Goal: Transaction & Acquisition: Purchase product/service

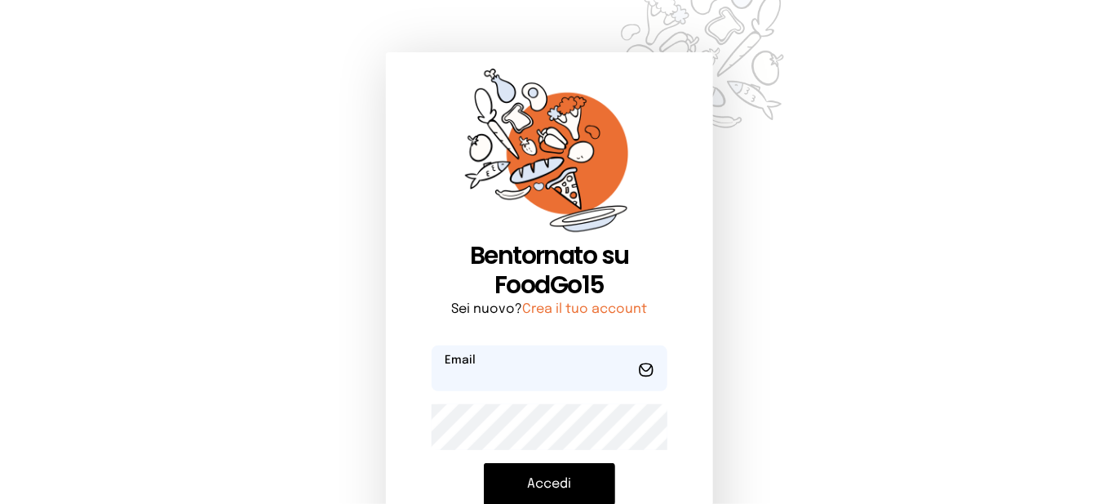
type input "**********"
click at [595, 482] on button "Accedi" at bounding box center [549, 484] width 131 height 42
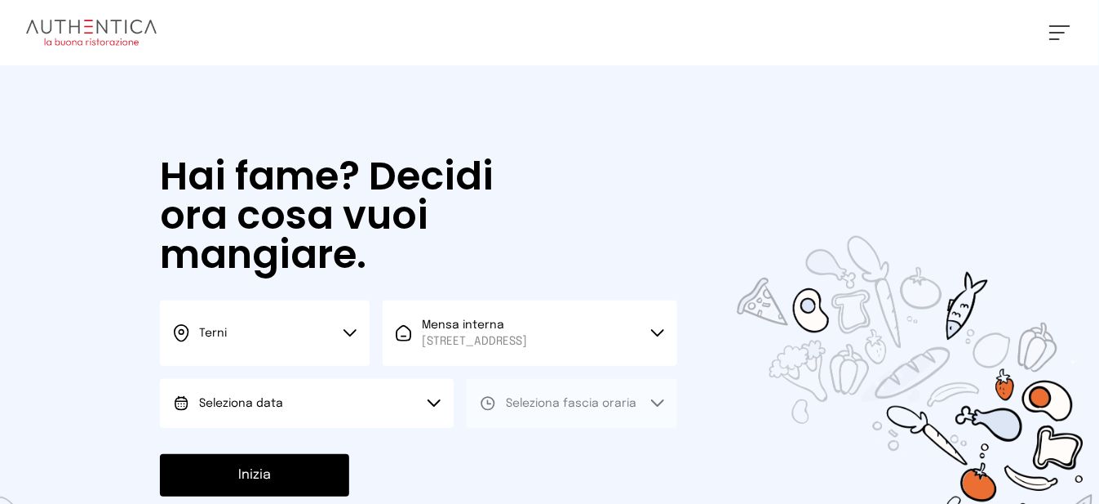
scroll to position [179, 0]
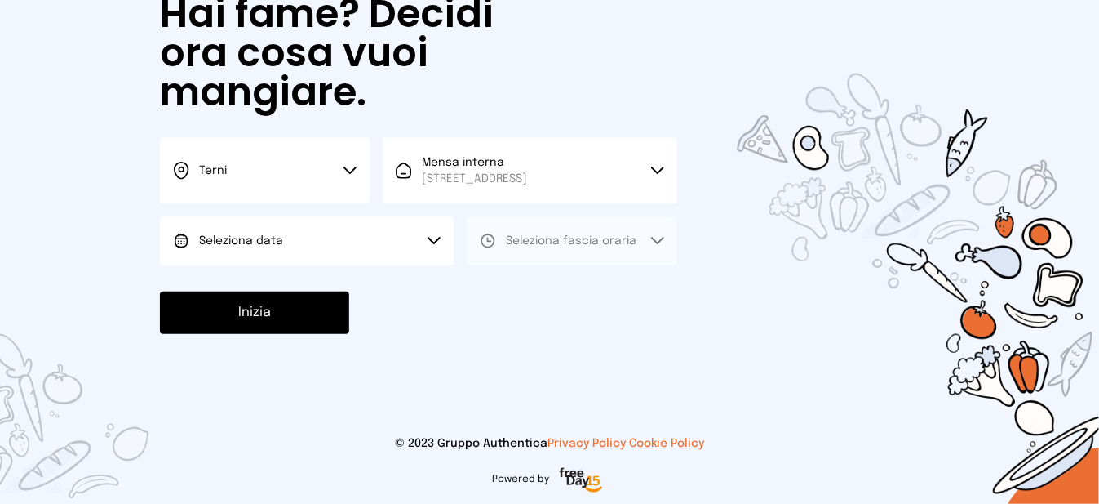
click at [287, 319] on button "Inizia" at bounding box center [254, 312] width 189 height 42
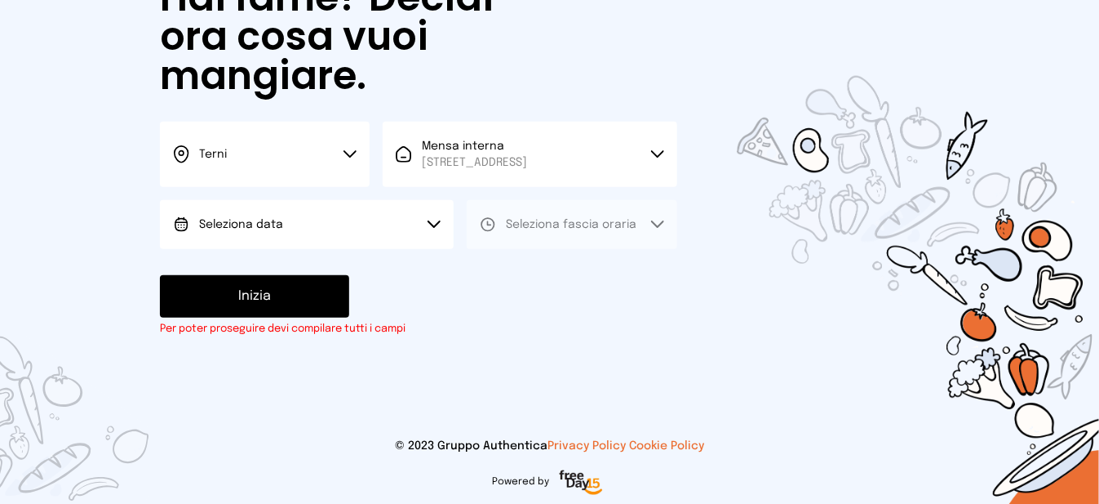
scroll to position [197, 0]
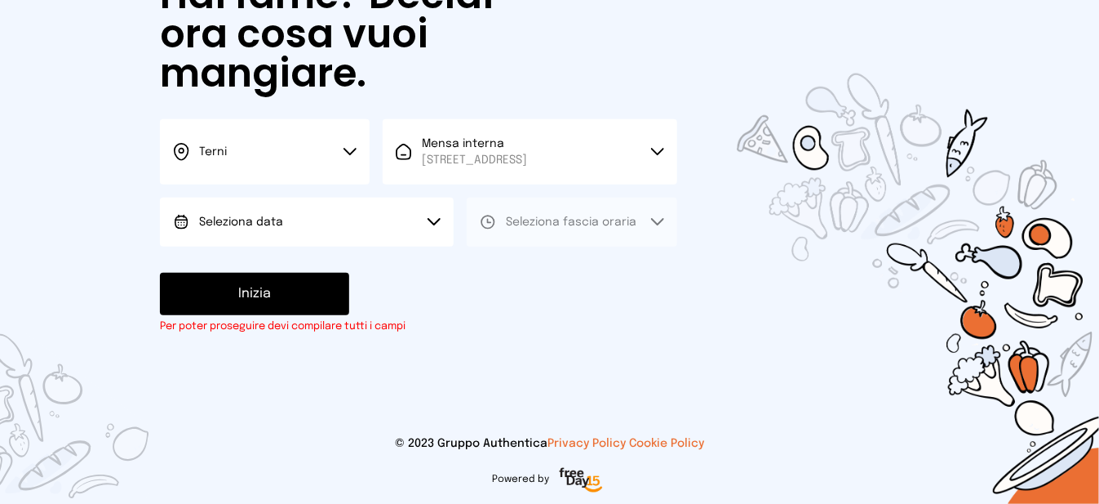
click at [248, 231] on button "Seleziona data" at bounding box center [307, 222] width 294 height 49
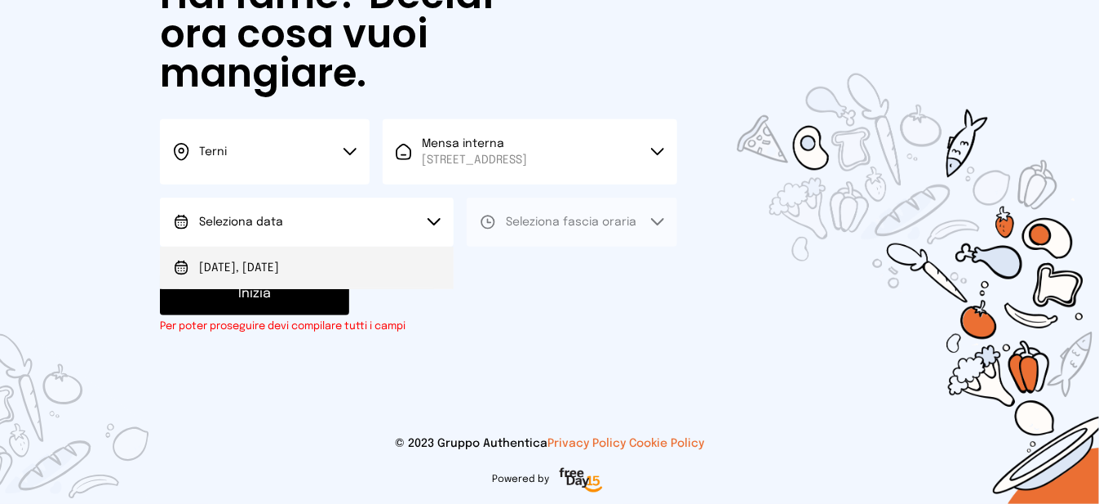
click at [260, 265] on span "[DATE], [DATE]" at bounding box center [239, 268] width 80 height 16
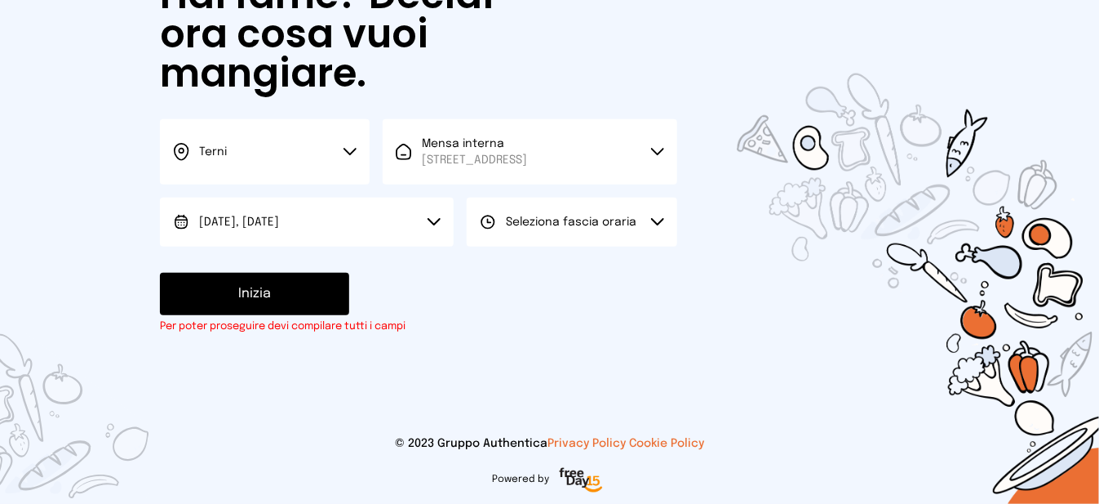
click at [631, 243] on button "Seleziona fascia oraria" at bounding box center [572, 222] width 210 height 49
click at [624, 273] on li "Pranzo" at bounding box center [572, 267] width 210 height 42
click at [220, 292] on button "Inizia" at bounding box center [254, 294] width 189 height 42
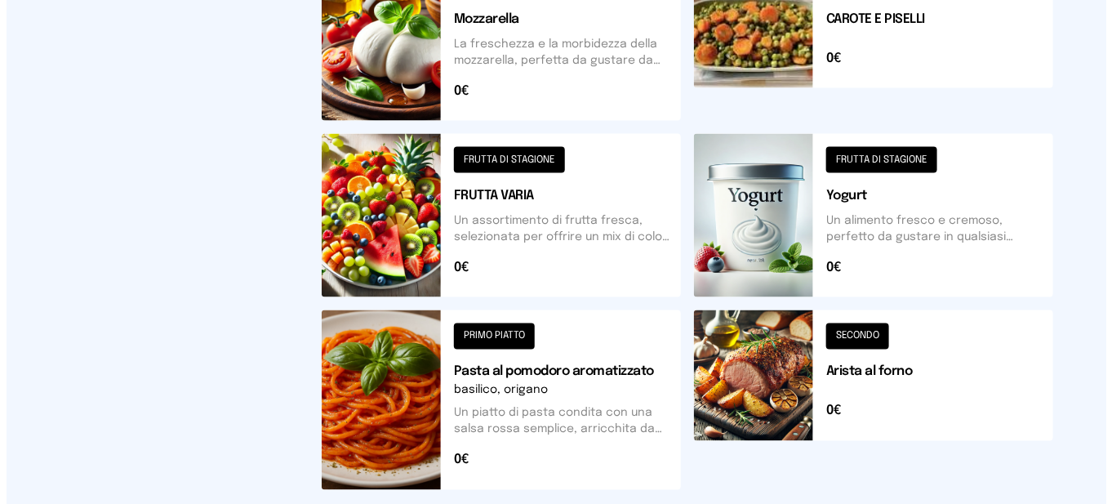
scroll to position [490, 0]
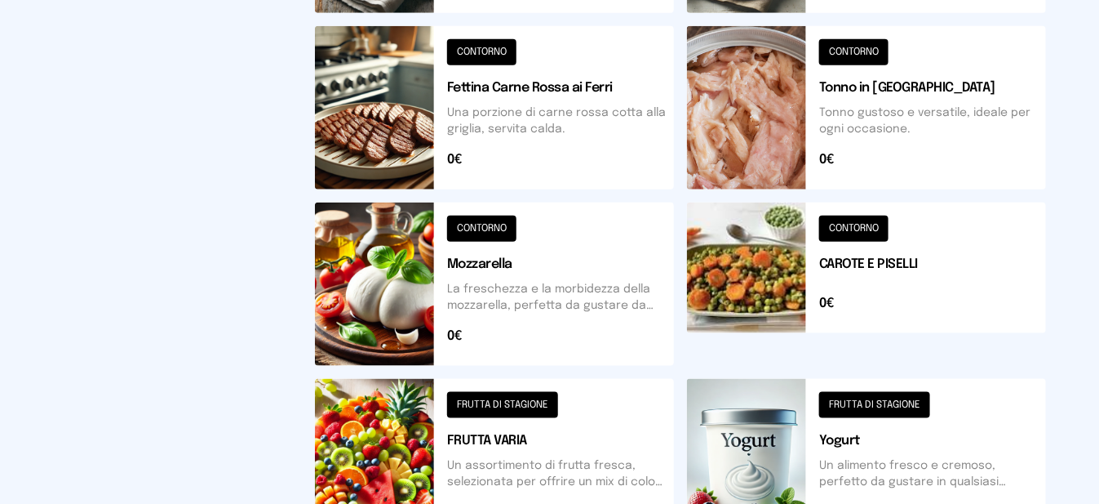
click at [385, 311] on button at bounding box center [494, 283] width 359 height 163
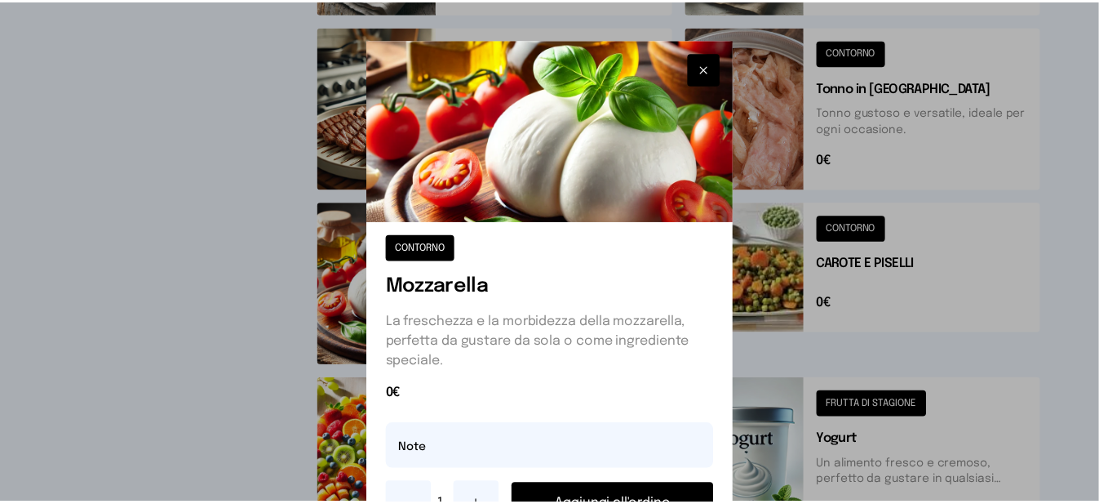
scroll to position [78, 0]
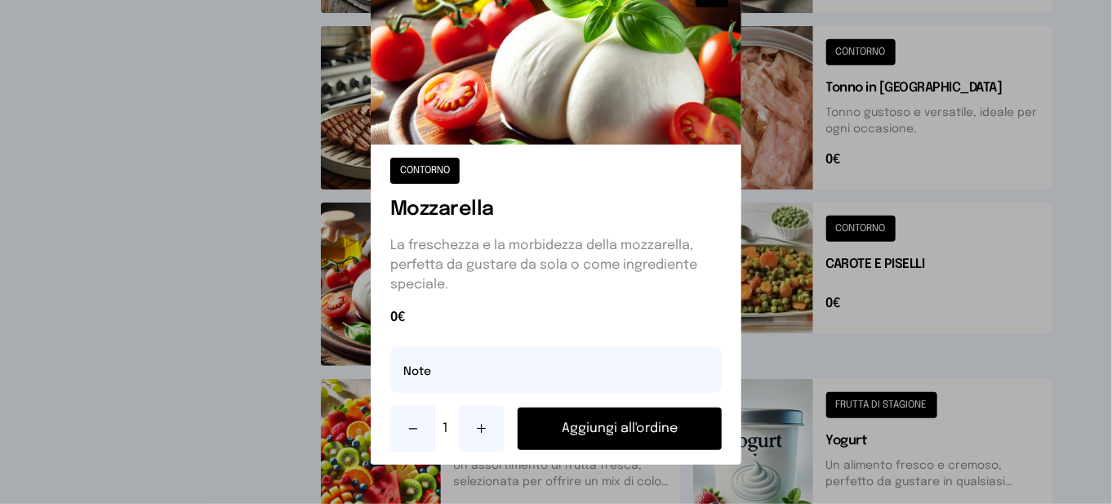
click at [593, 423] on button "Aggiungi all'ordine" at bounding box center [619, 428] width 204 height 42
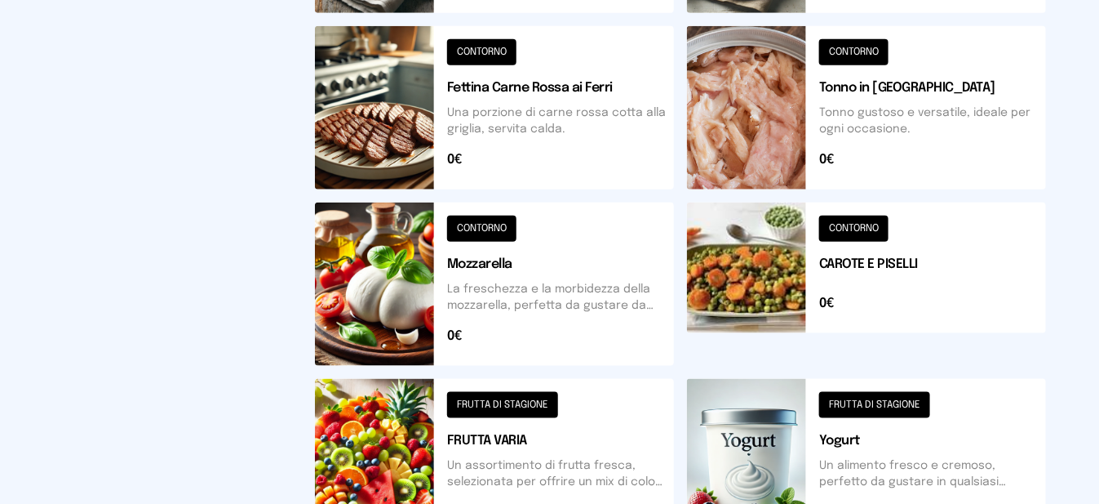
click at [786, 279] on button at bounding box center [866, 283] width 359 height 163
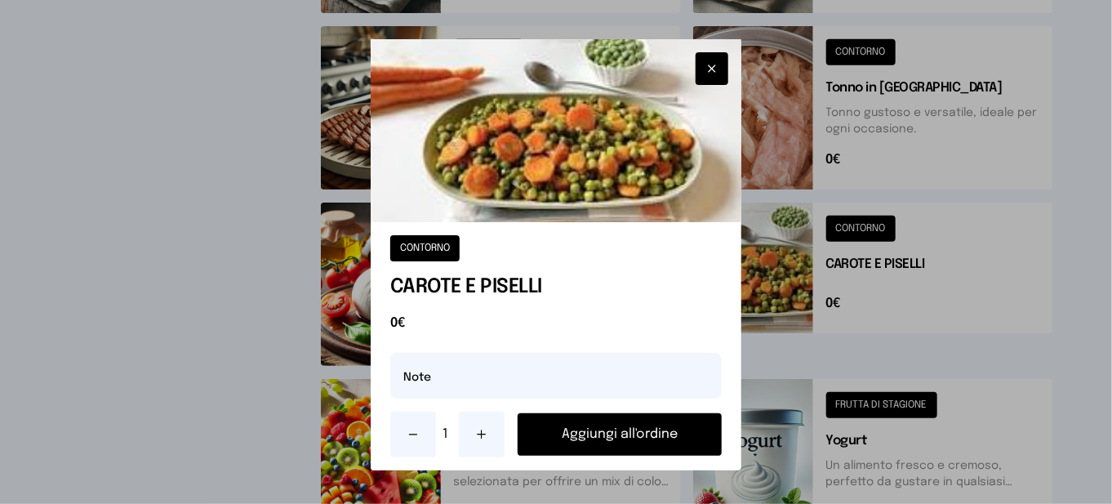
click at [639, 430] on button "Aggiungi all'ordine" at bounding box center [619, 434] width 204 height 42
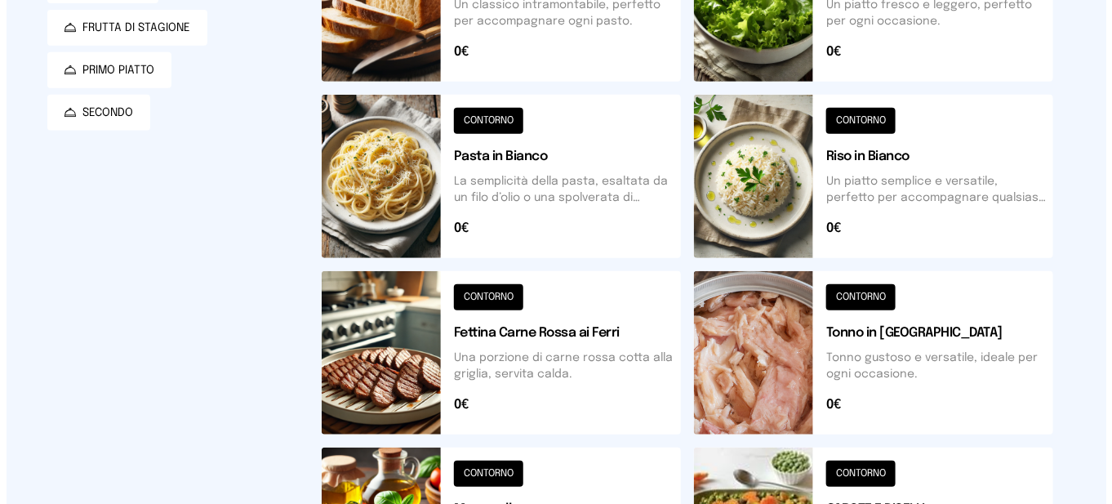
scroll to position [0, 0]
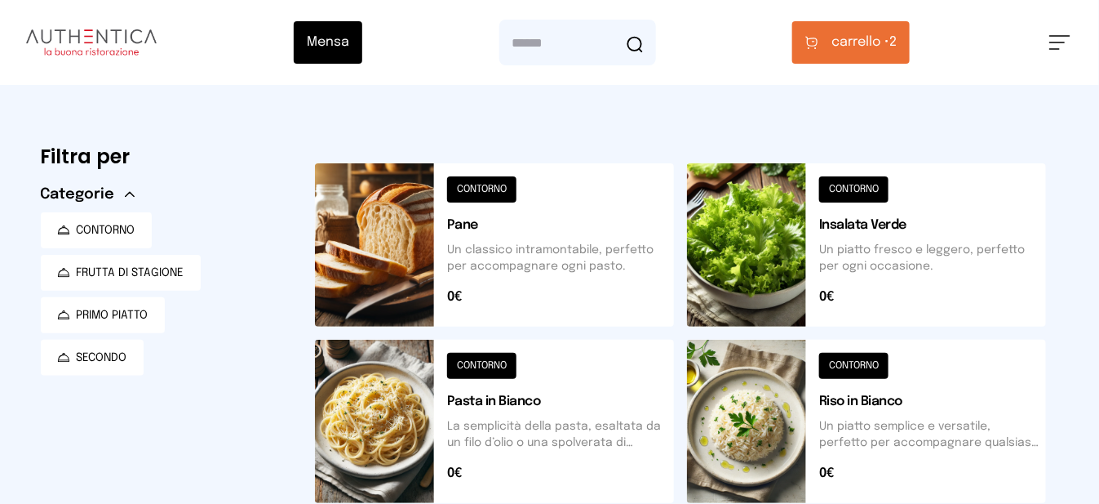
click at [870, 54] on button "carrello • 2" at bounding box center [852, 42] width 118 height 42
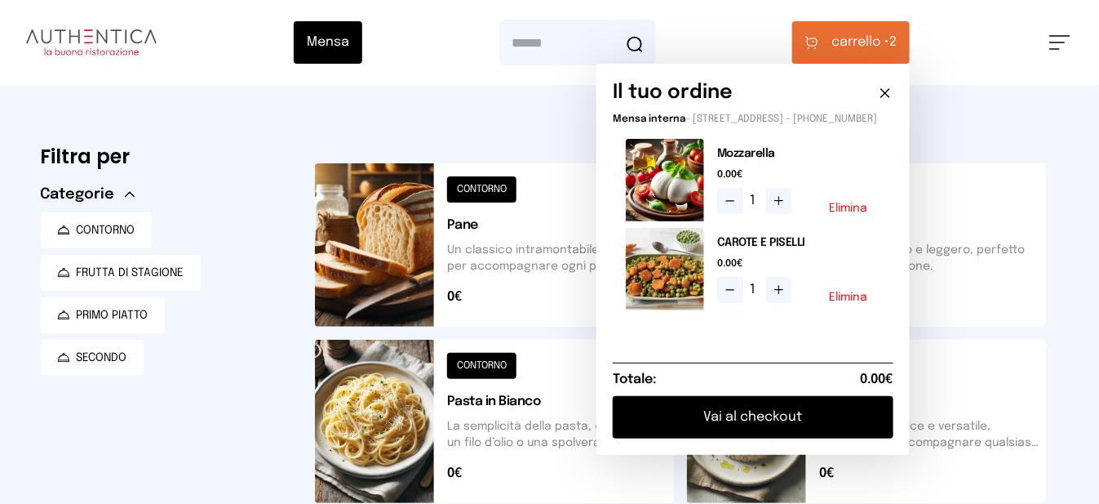
click at [891, 95] on icon at bounding box center [885, 93] width 16 height 16
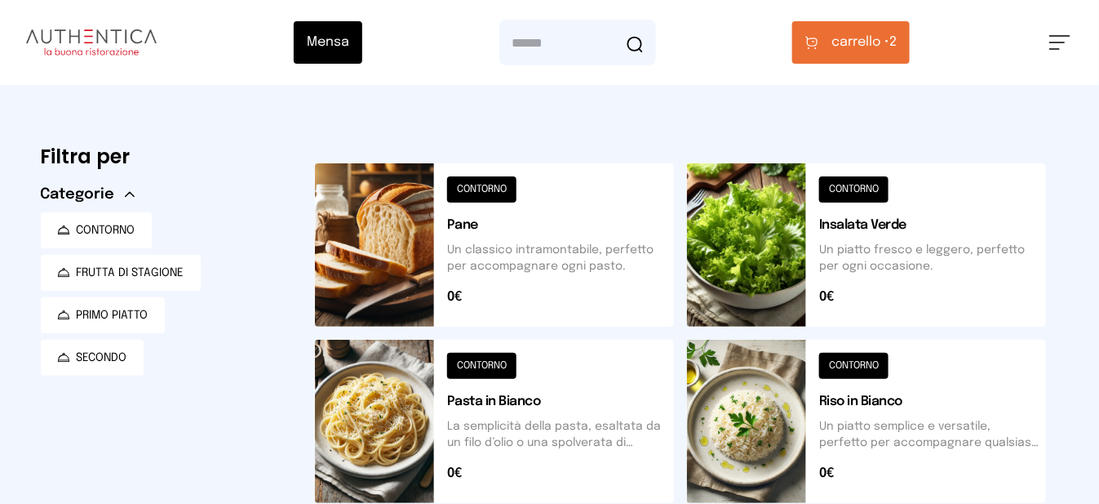
click at [414, 259] on button at bounding box center [494, 244] width 359 height 163
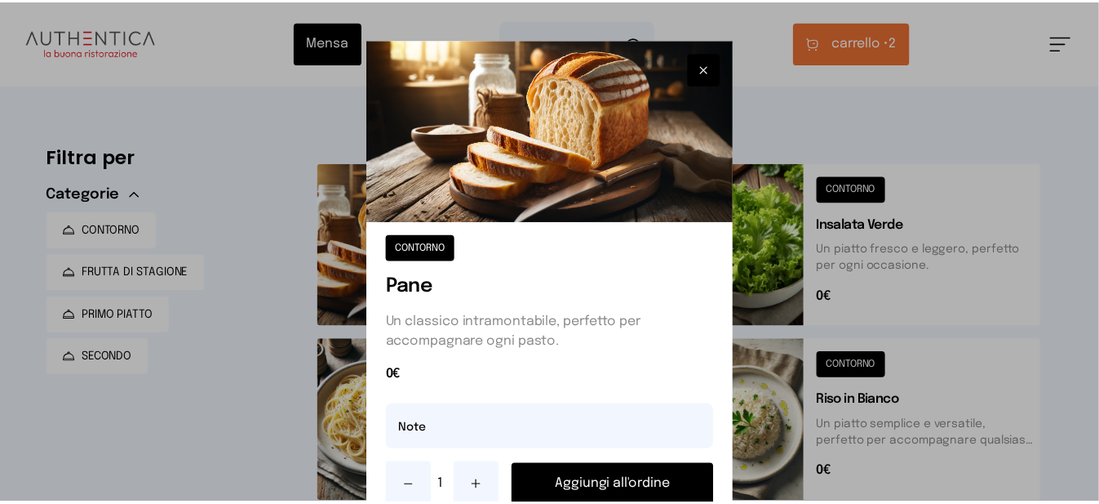
scroll to position [57, 0]
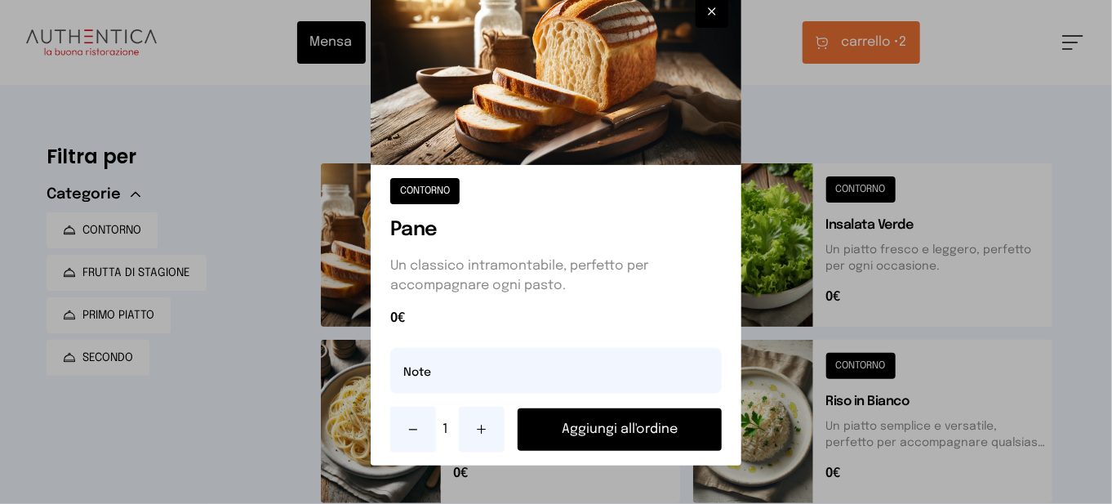
click at [589, 424] on button "Aggiungi all'ordine" at bounding box center [619, 429] width 204 height 42
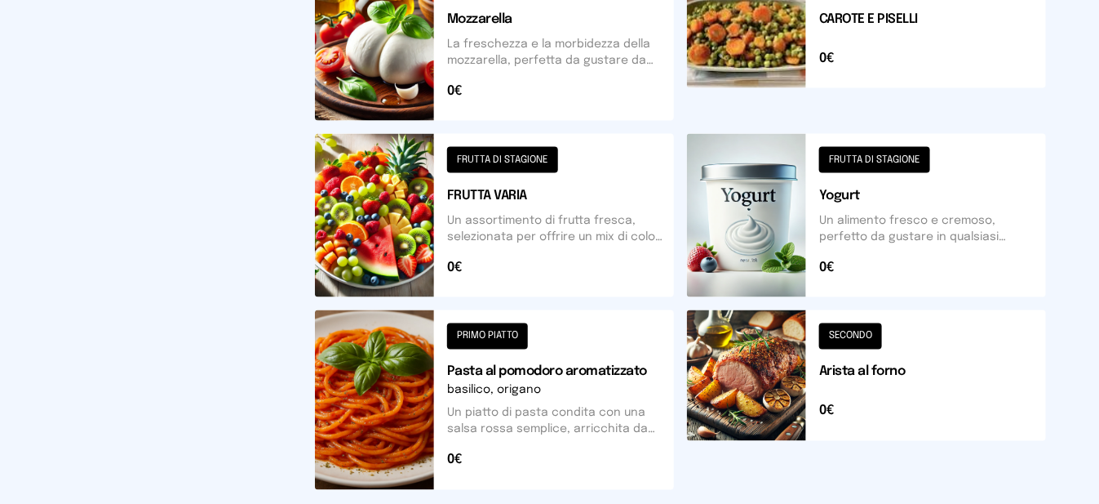
scroll to position [864, 0]
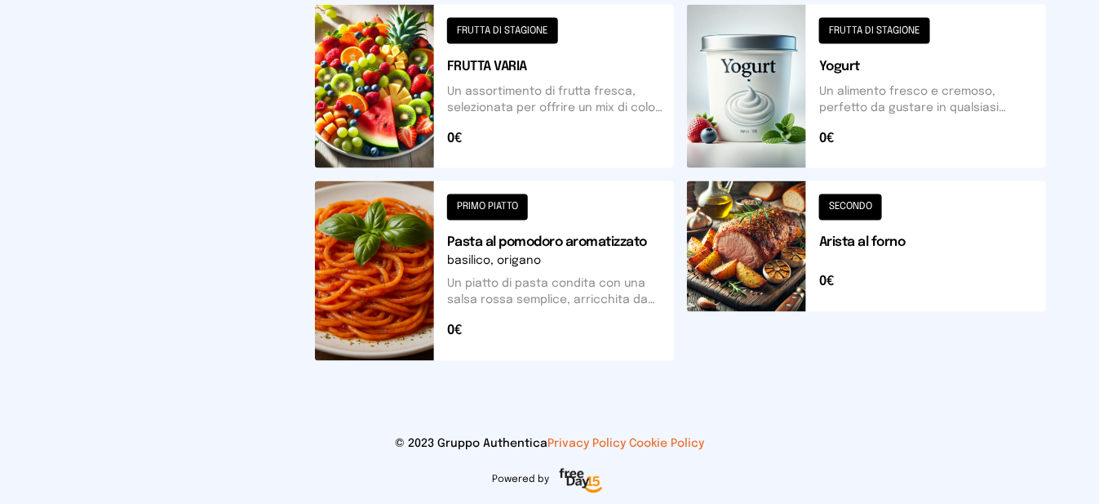
click at [397, 128] on button at bounding box center [494, 86] width 359 height 163
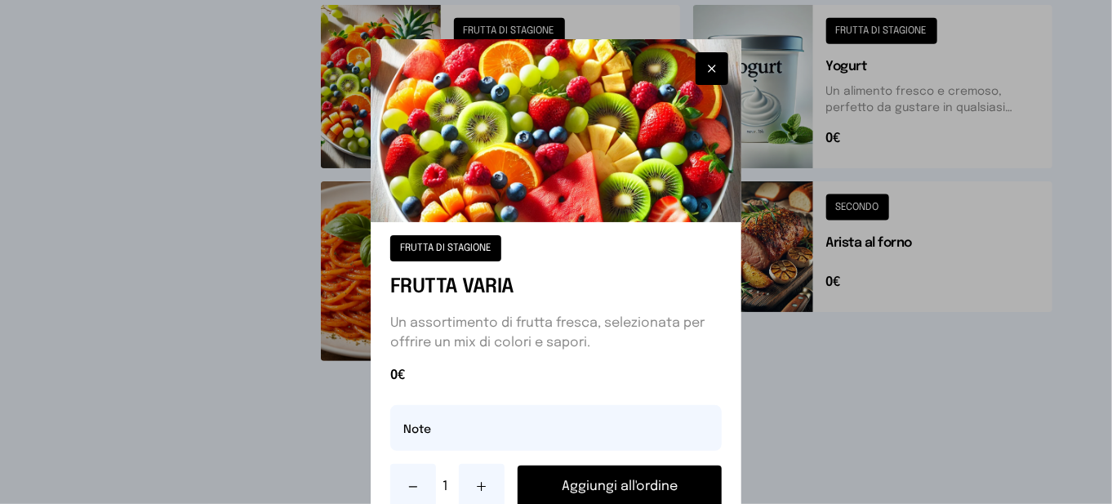
click at [617, 484] on button "Aggiungi all'ordine" at bounding box center [619, 486] width 204 height 42
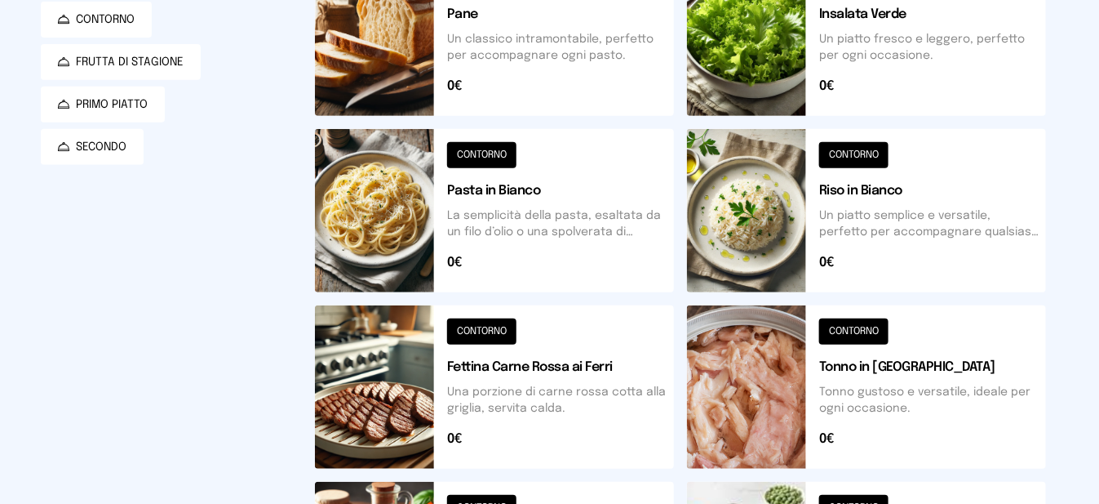
scroll to position [0, 0]
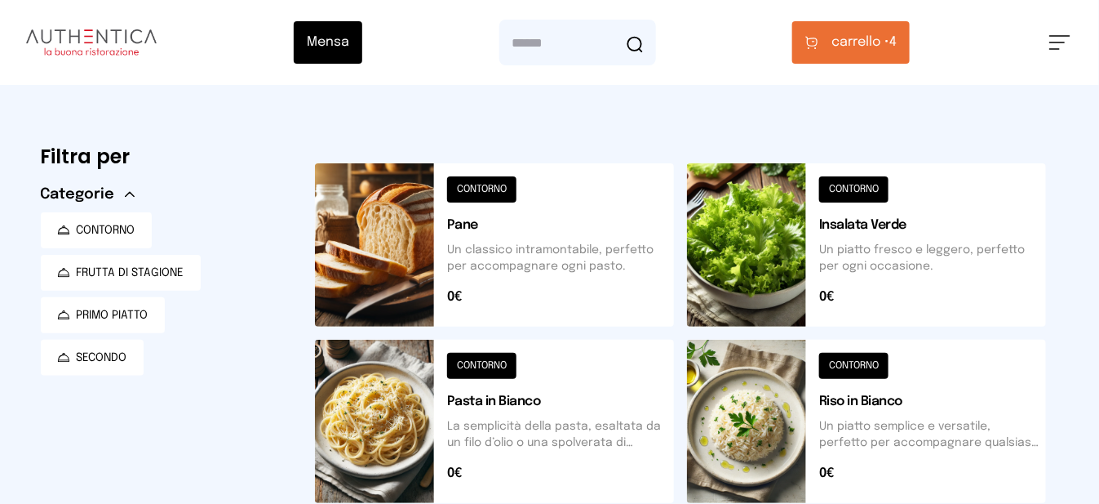
click at [897, 47] on span "carrello • 4" at bounding box center [864, 43] width 65 height 20
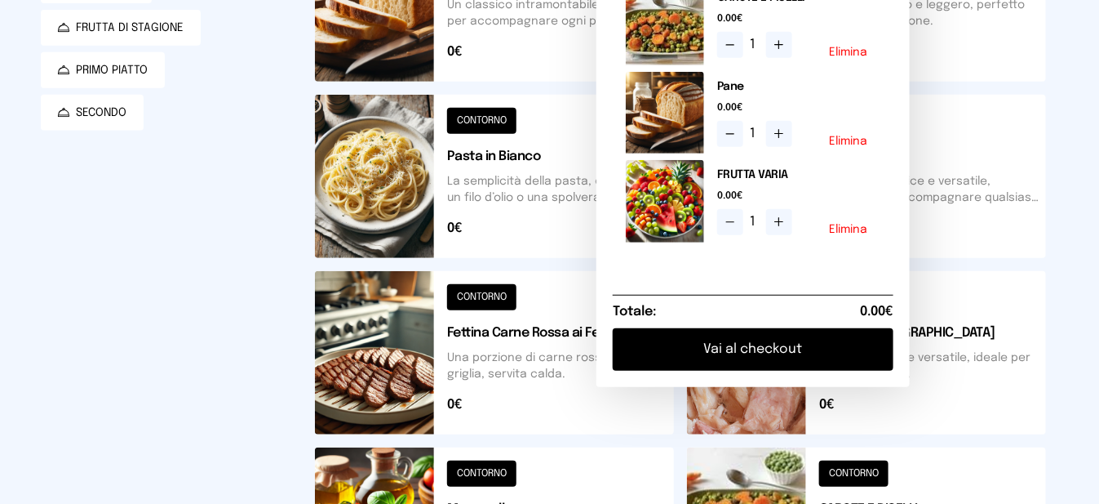
scroll to position [326, 0]
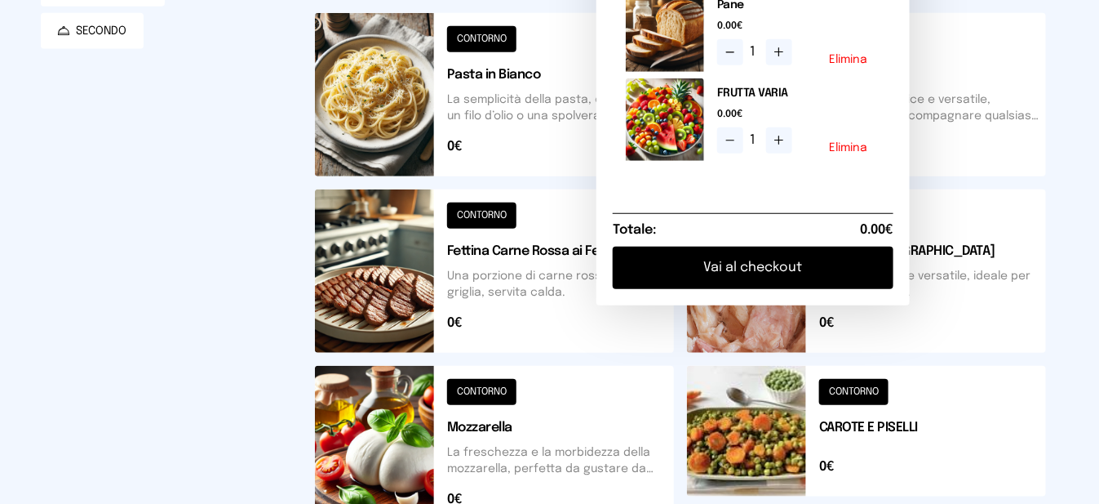
click at [833, 282] on button "Vai al checkout" at bounding box center [753, 267] width 281 height 42
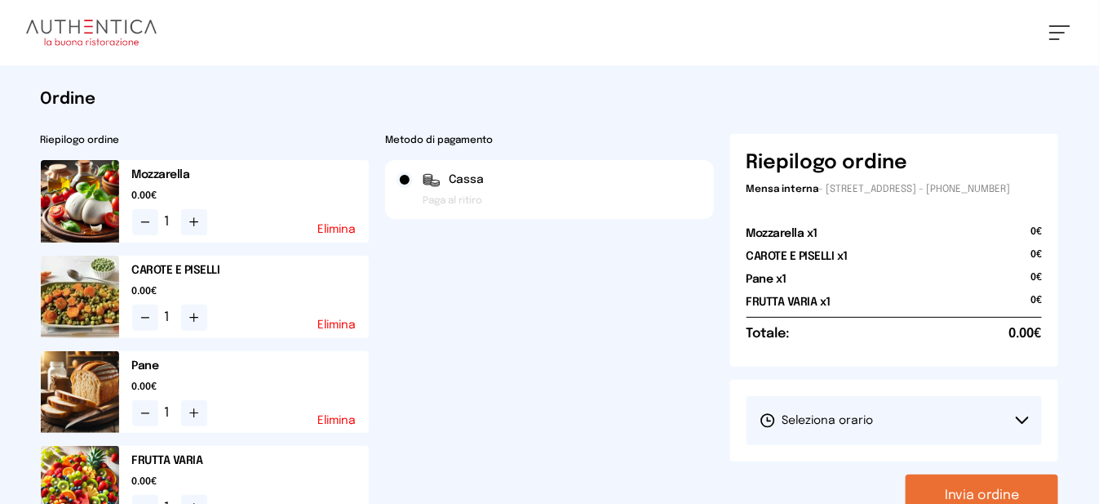
click at [833, 441] on button "Seleziona orario" at bounding box center [895, 420] width 296 height 49
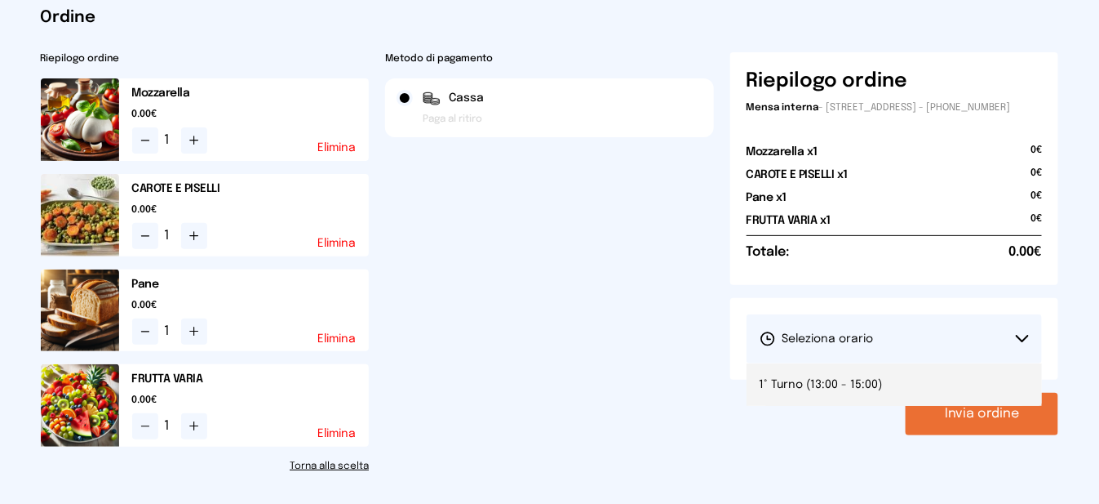
click at [792, 393] on span "1° Turno (13:00 - 15:00)" at bounding box center [821, 384] width 123 height 16
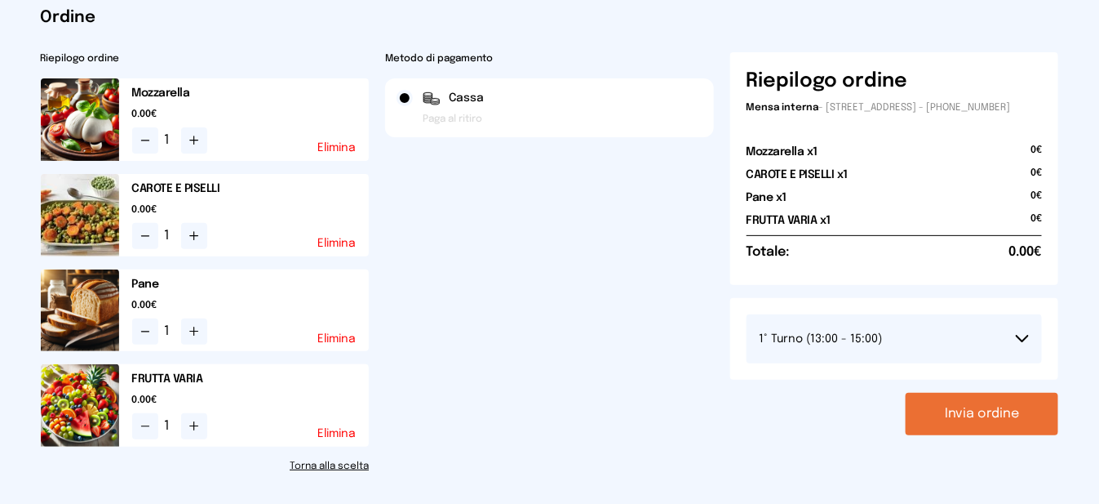
click at [1021, 429] on button "Invia ordine" at bounding box center [982, 414] width 153 height 42
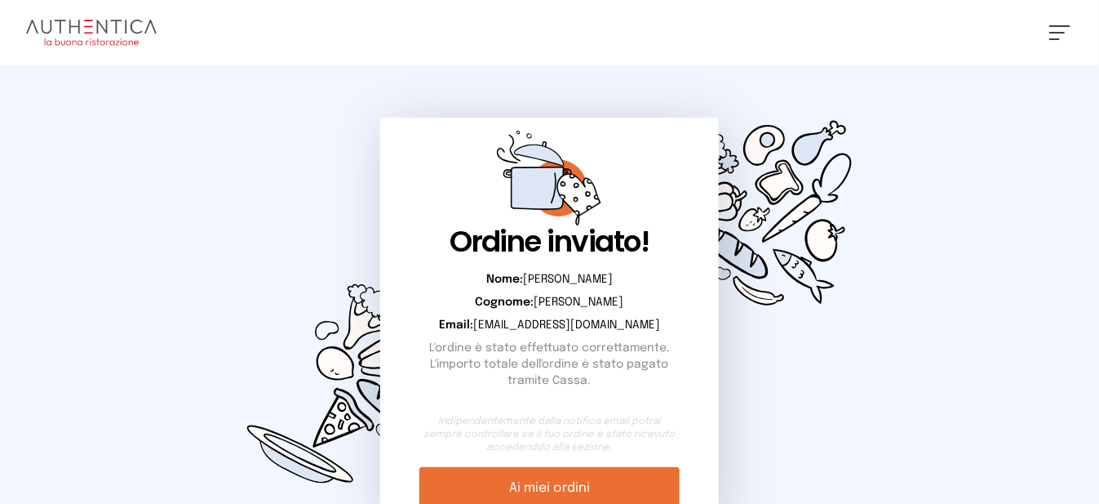
scroll to position [149, 0]
